Goal: Information Seeking & Learning: Check status

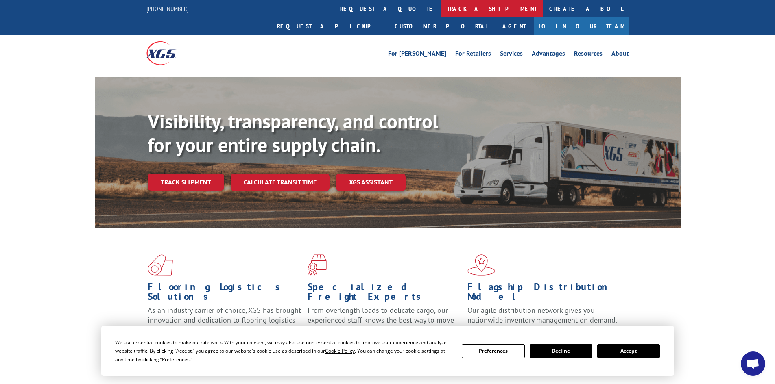
scroll to position [808, 0]
click at [441, 9] on link "track a shipment" at bounding box center [492, 8] width 102 height 17
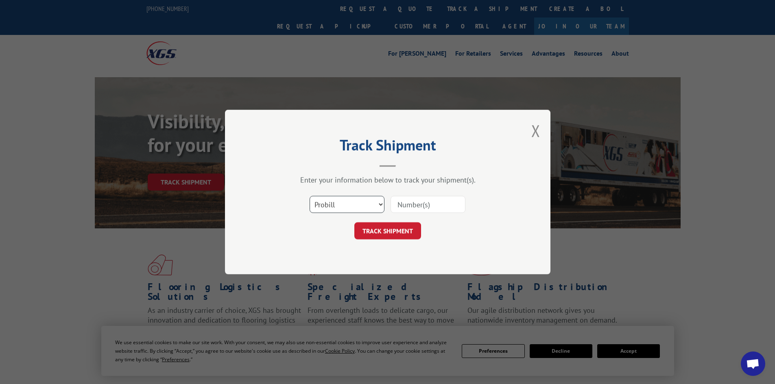
click at [326, 208] on select "Select category... Probill BOL PO" at bounding box center [346, 204] width 75 height 17
select select "bol"
click at [309, 196] on select "Select category... Probill BOL PO" at bounding box center [346, 204] width 75 height 17
paste input "2562944"
type input "2562944"
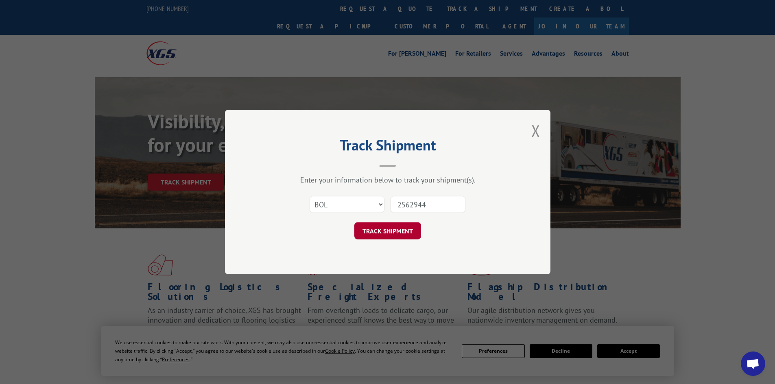
click at [394, 237] on button "TRACK SHIPMENT" at bounding box center [387, 230] width 67 height 17
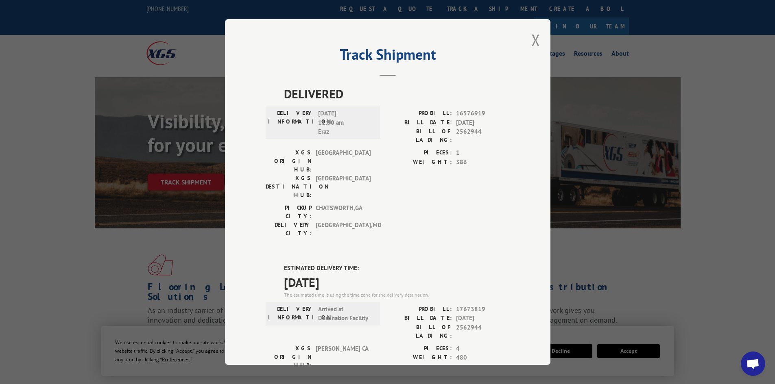
scroll to position [41, 0]
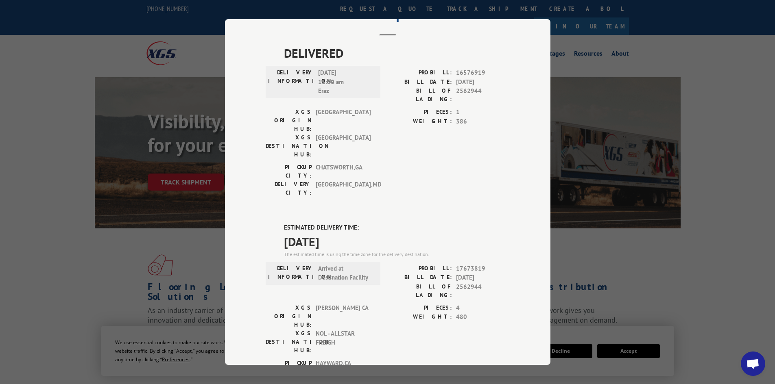
drag, startPoint x: 267, startPoint y: 175, endPoint x: 353, endPoint y: 194, distance: 87.7
click at [353, 194] on div "DELIVERED DELIVERY INFORMATION: [DATE] 11:50 am Eraz PROBILL: 16576919 BILL DAT…" at bounding box center [388, 291] width 244 height 494
copy div "ESTIMATED DELIVERY TIME: [DATE]"
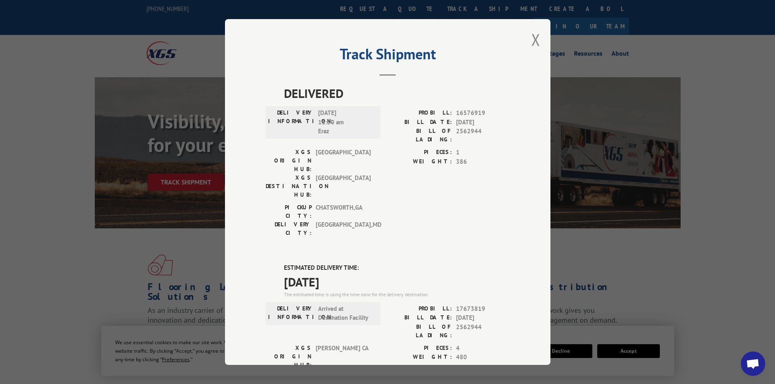
scroll to position [0, 0]
click at [534, 40] on button "Close modal" at bounding box center [535, 40] width 9 height 22
